Goal: Find contact information: Find contact information

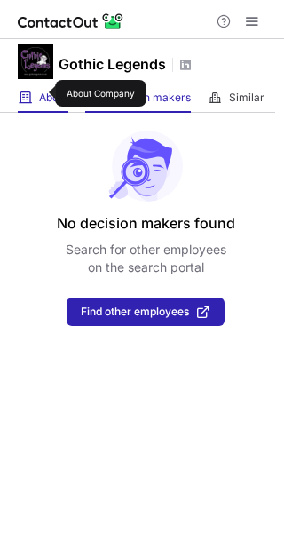
click at [44, 93] on span "About" at bounding box center [53, 98] width 29 height 14
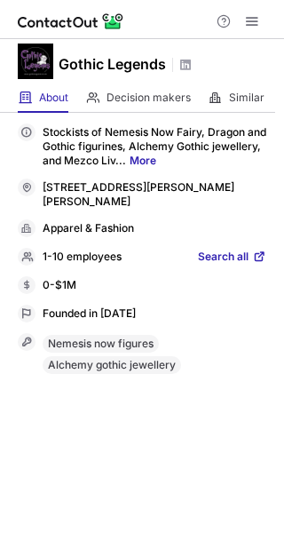
click at [225, 250] on span "Search all" at bounding box center [223, 258] width 51 height 16
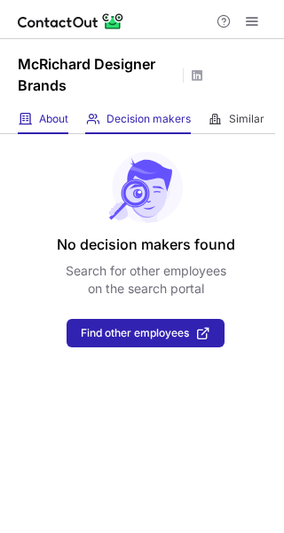
click at [34, 115] on div "About About Company" at bounding box center [43, 119] width 51 height 29
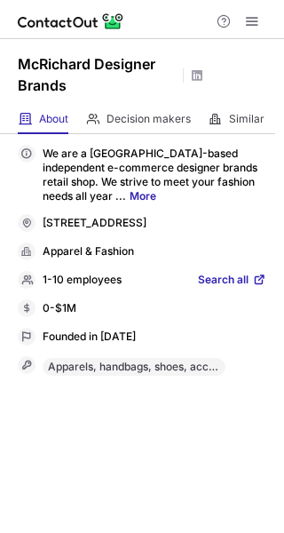
click at [224, 289] on span "Search all" at bounding box center [223, 281] width 51 height 16
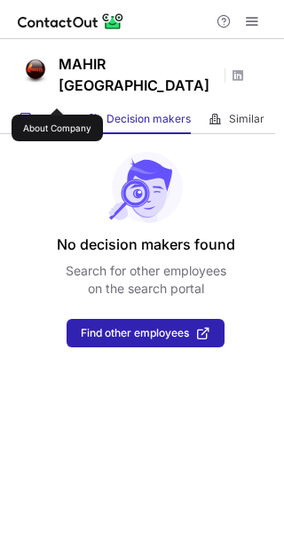
click at [57, 112] on span "About" at bounding box center [53, 119] width 29 height 14
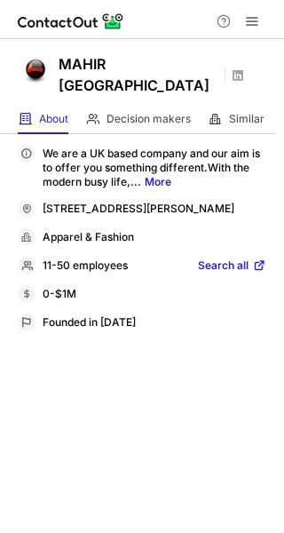
click at [218, 258] on span "Search all" at bounding box center [223, 266] width 51 height 16
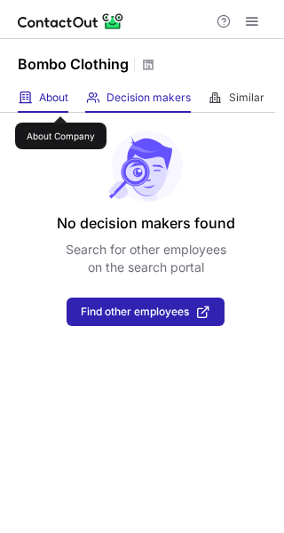
click at [55, 98] on span "About" at bounding box center [53, 98] width 29 height 14
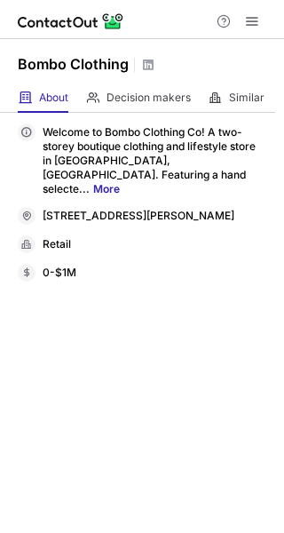
click at [193, 265] on div "0-$1M" at bounding box center [155, 273] width 224 height 16
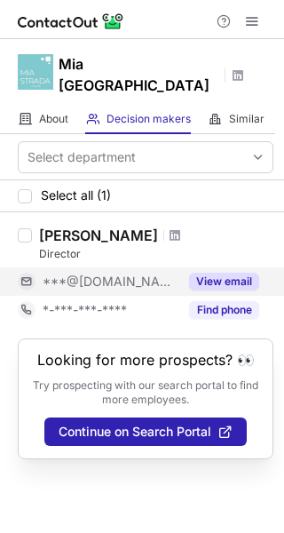
click at [221, 273] on button "View email" at bounding box center [224, 282] width 70 height 18
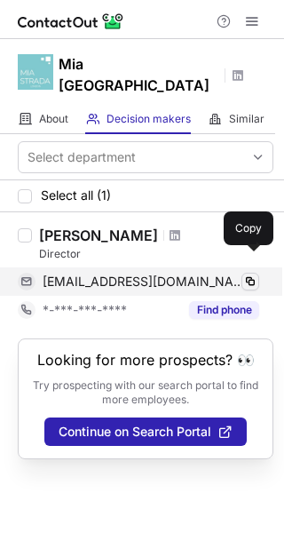
click at [250, 274] on span at bounding box center [250, 281] width 14 height 14
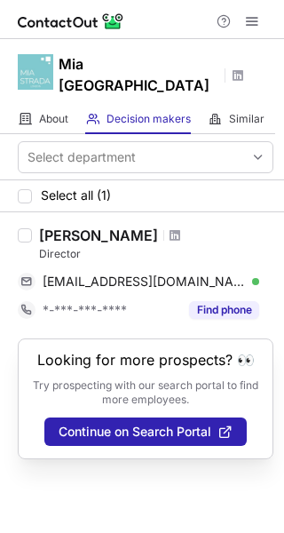
drag, startPoint x: 43, startPoint y: 207, endPoint x: 210, endPoint y: 203, distance: 167.9
click at [210, 212] on div "Mireya Quiton Tuijtelaars Director mia.strada@hotmail.com Verified Copy *-***-*…" at bounding box center [142, 275] width 284 height 126
copy div "Mireya Quiton Tuijtelaars"
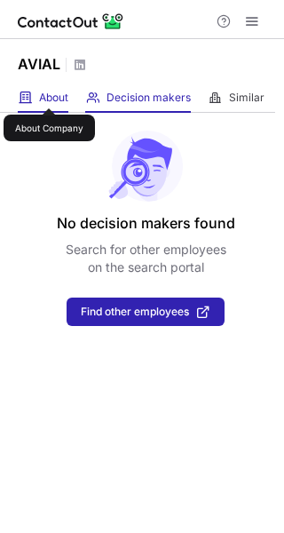
click at [49, 92] on span "About" at bounding box center [53, 98] width 29 height 14
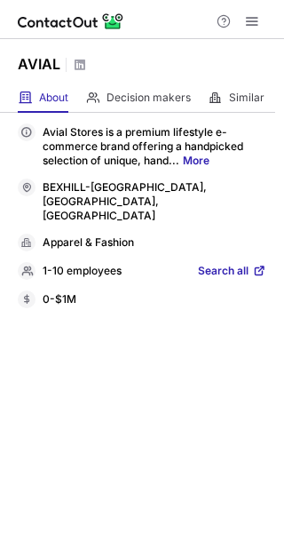
click at [226, 264] on span "Search all" at bounding box center [223, 272] width 51 height 16
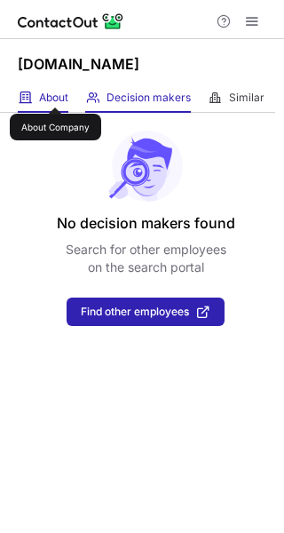
click at [55, 91] on span "About" at bounding box center [53, 98] width 29 height 14
